Goal: Entertainment & Leisure: Consume media (video, audio)

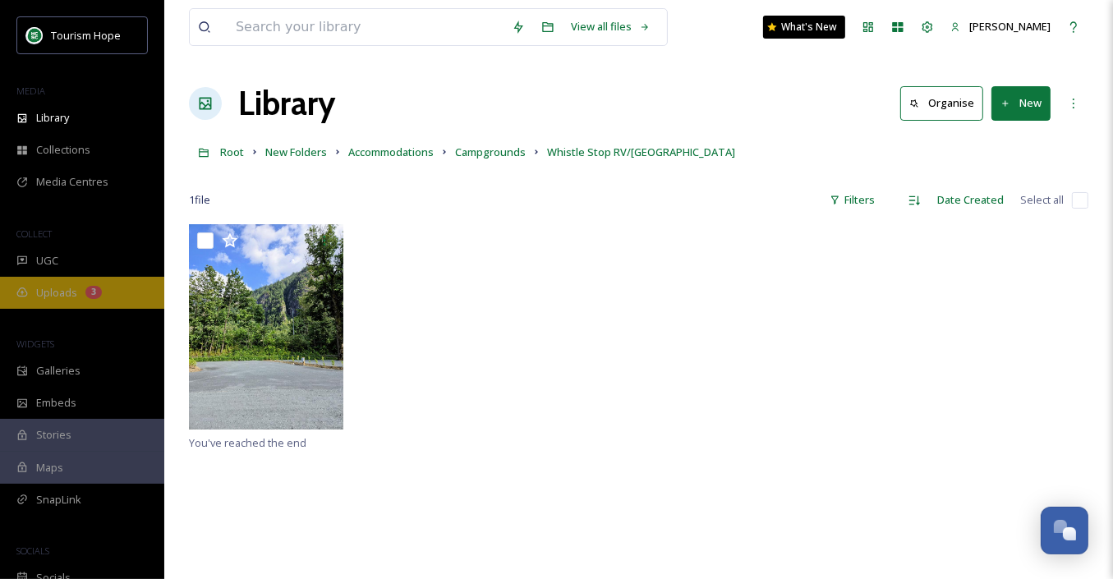
click at [57, 286] on span "Uploads" at bounding box center [56, 293] width 41 height 16
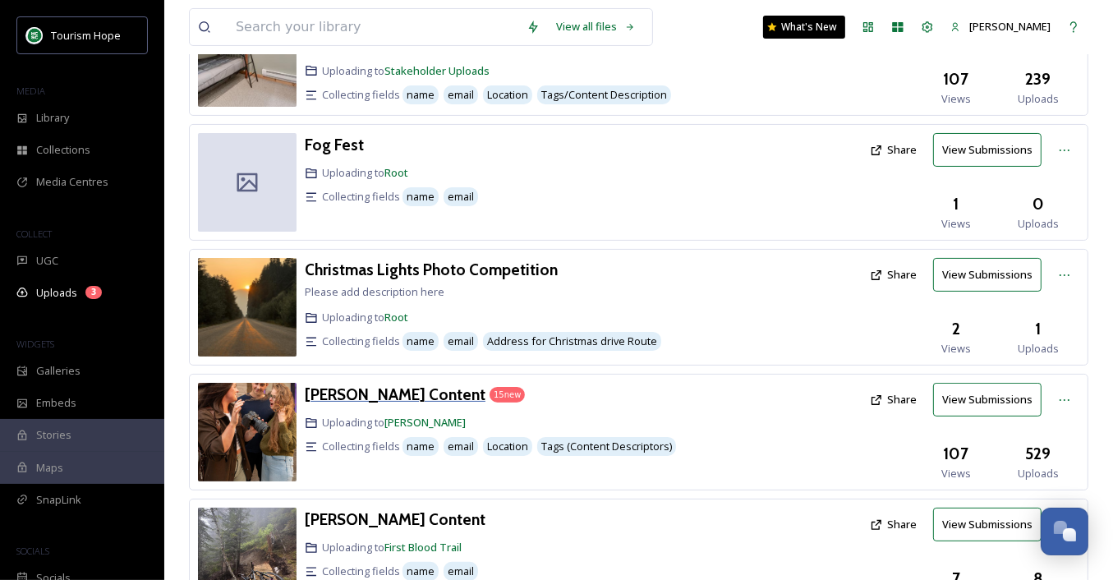
scroll to position [208, 0]
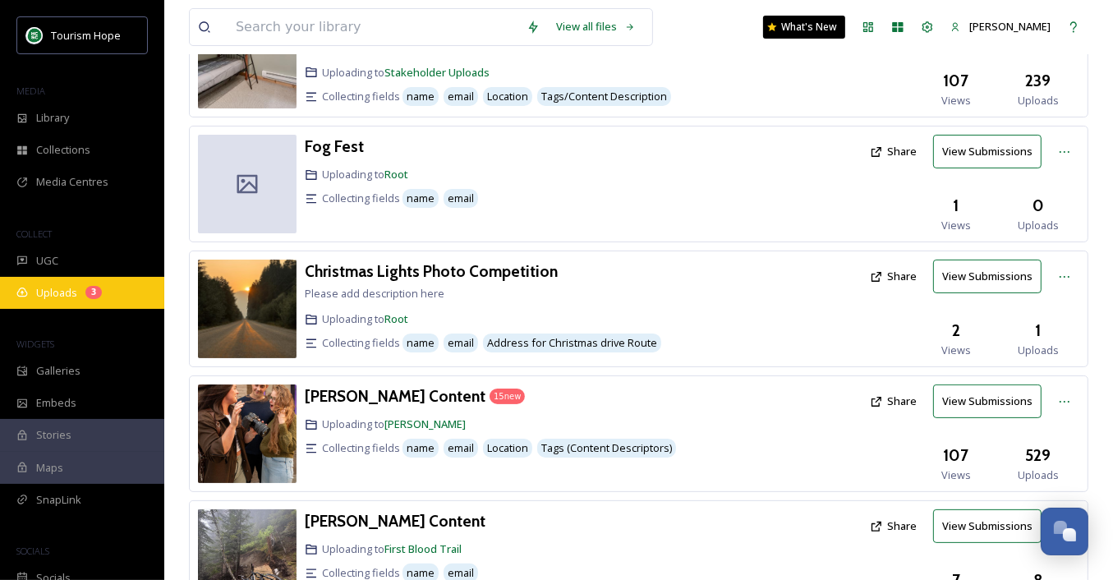
click at [72, 306] on div "Uploads 3" at bounding box center [82, 293] width 164 height 32
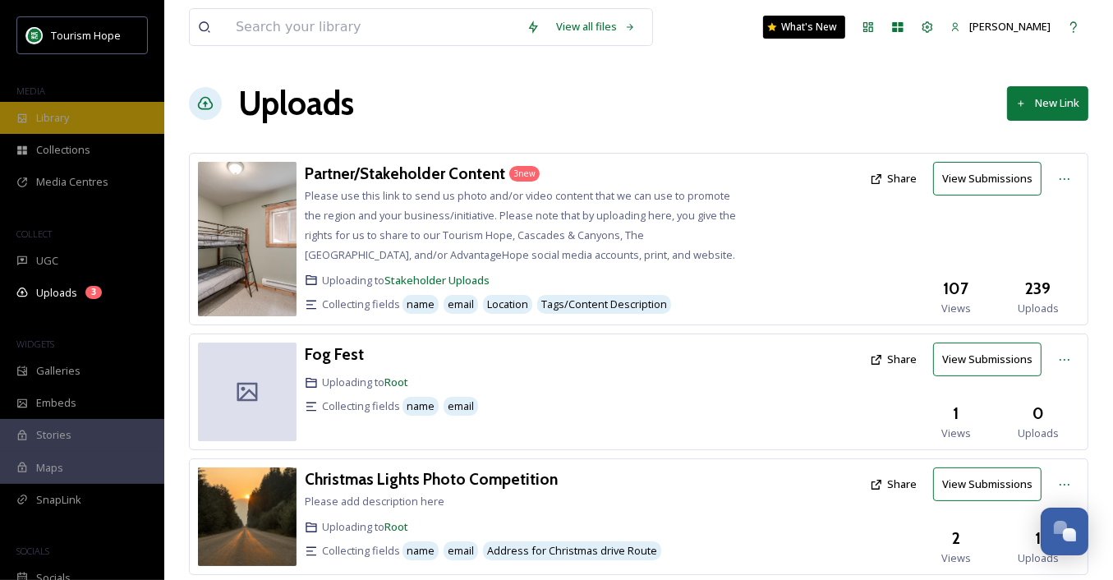
click at [101, 120] on div "Library" at bounding box center [82, 118] width 164 height 32
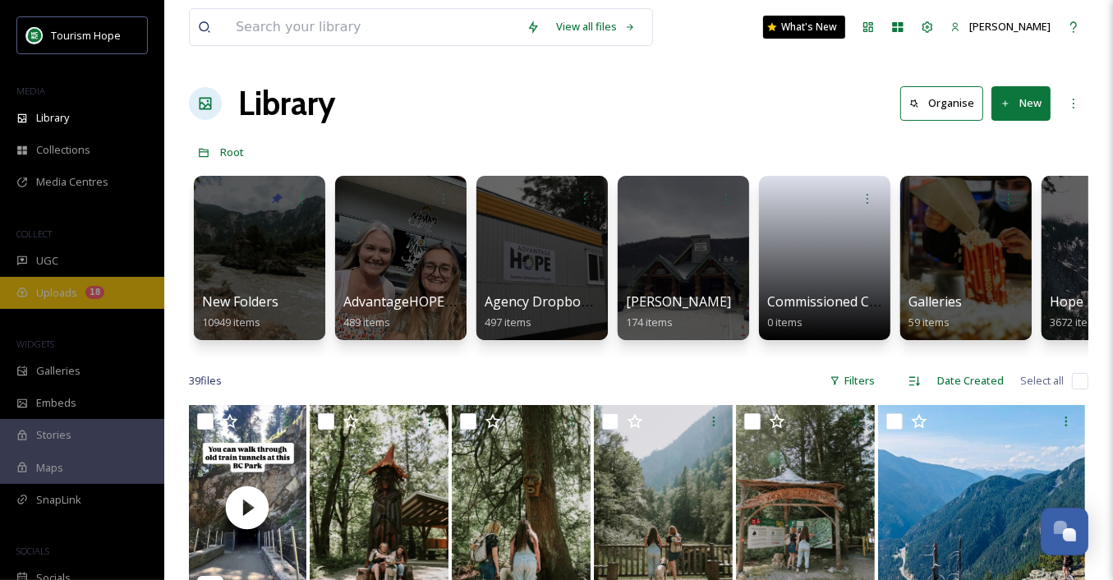
click at [92, 282] on div "Uploads 18" at bounding box center [82, 293] width 164 height 32
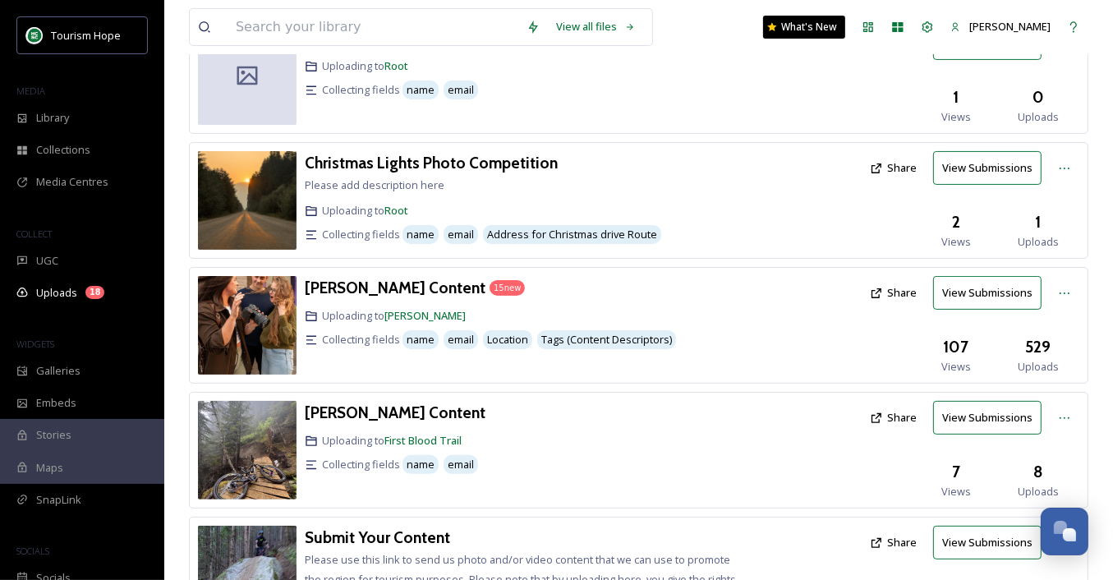
scroll to position [323, 0]
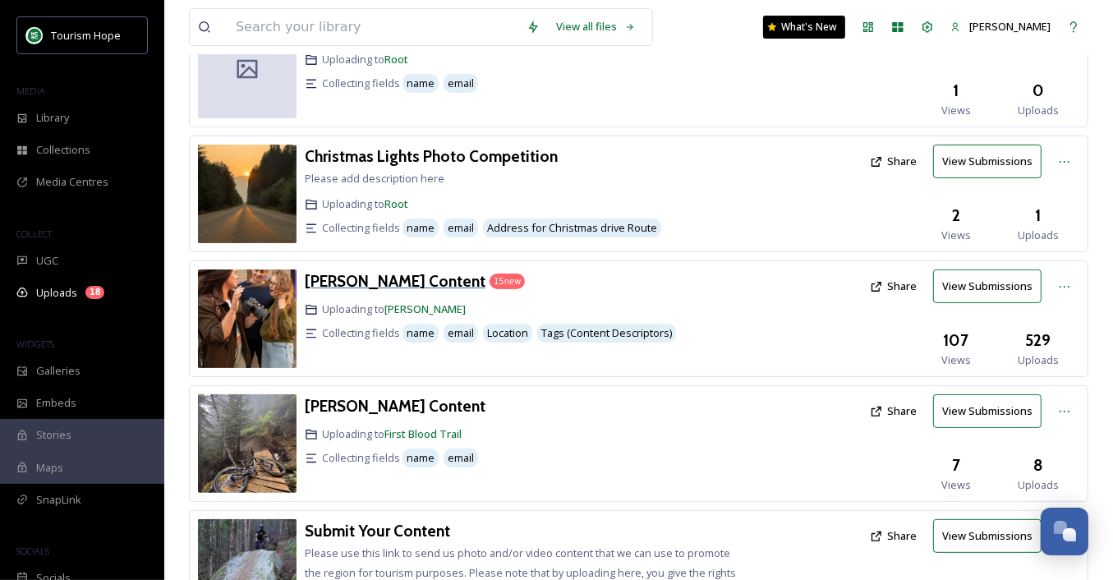
click at [420, 274] on h3 "[PERSON_NAME] Content" at bounding box center [395, 281] width 181 height 20
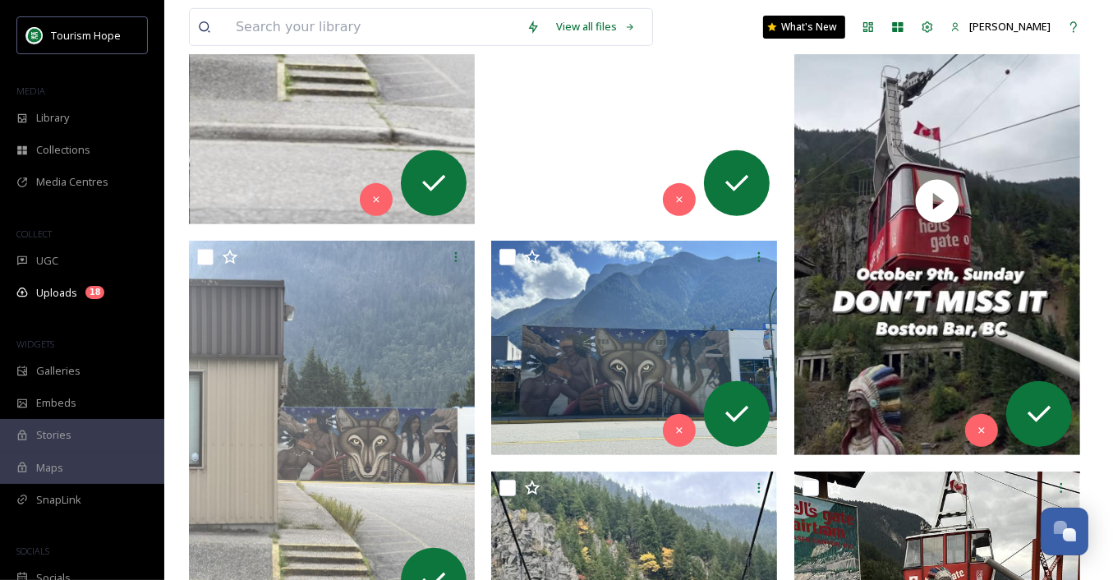
scroll to position [608, 0]
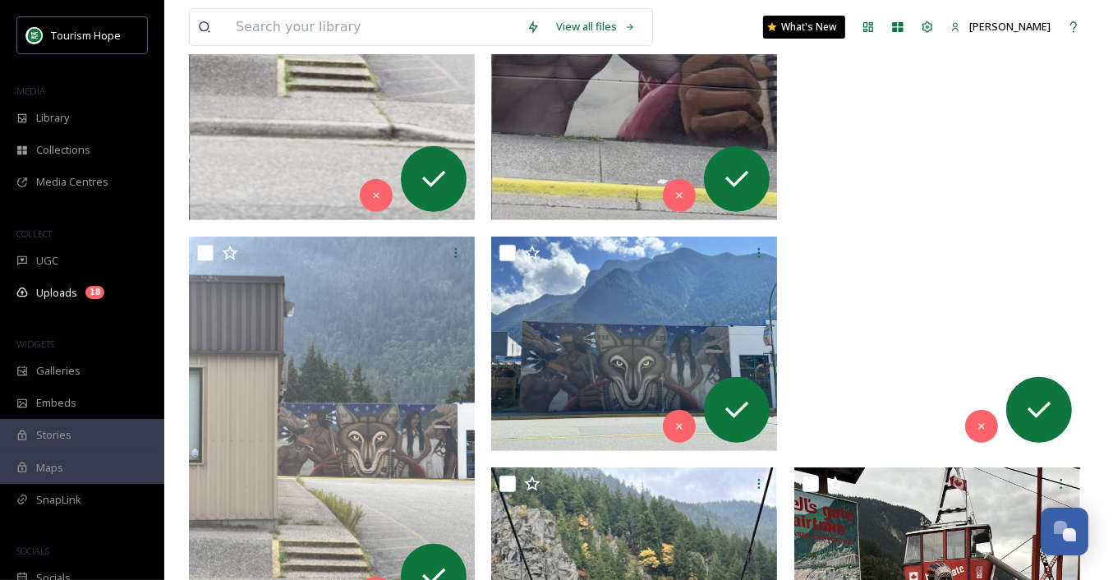
click at [899, 293] on video "ext_1758059556.55532_-d07fb484f4b4481293516e97b0c12eea.mp4" at bounding box center [937, 196] width 286 height 509
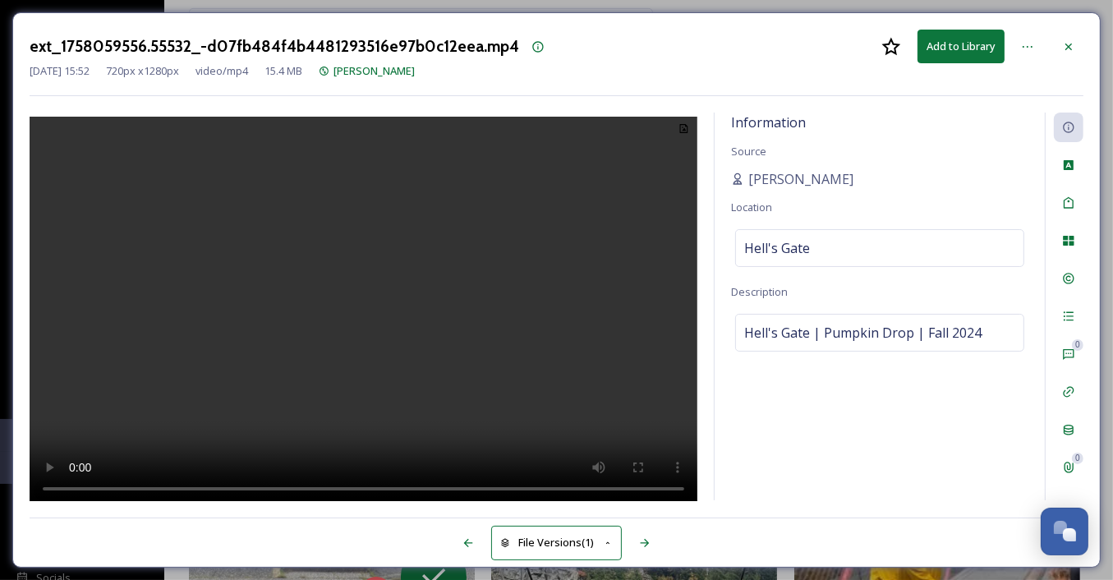
click at [377, 278] on video at bounding box center [364, 312] width 668 height 390
click at [368, 348] on video at bounding box center [364, 312] width 668 height 390
click at [1069, 48] on icon at bounding box center [1068, 46] width 13 height 13
